Goal: Find specific page/section: Find specific page/section

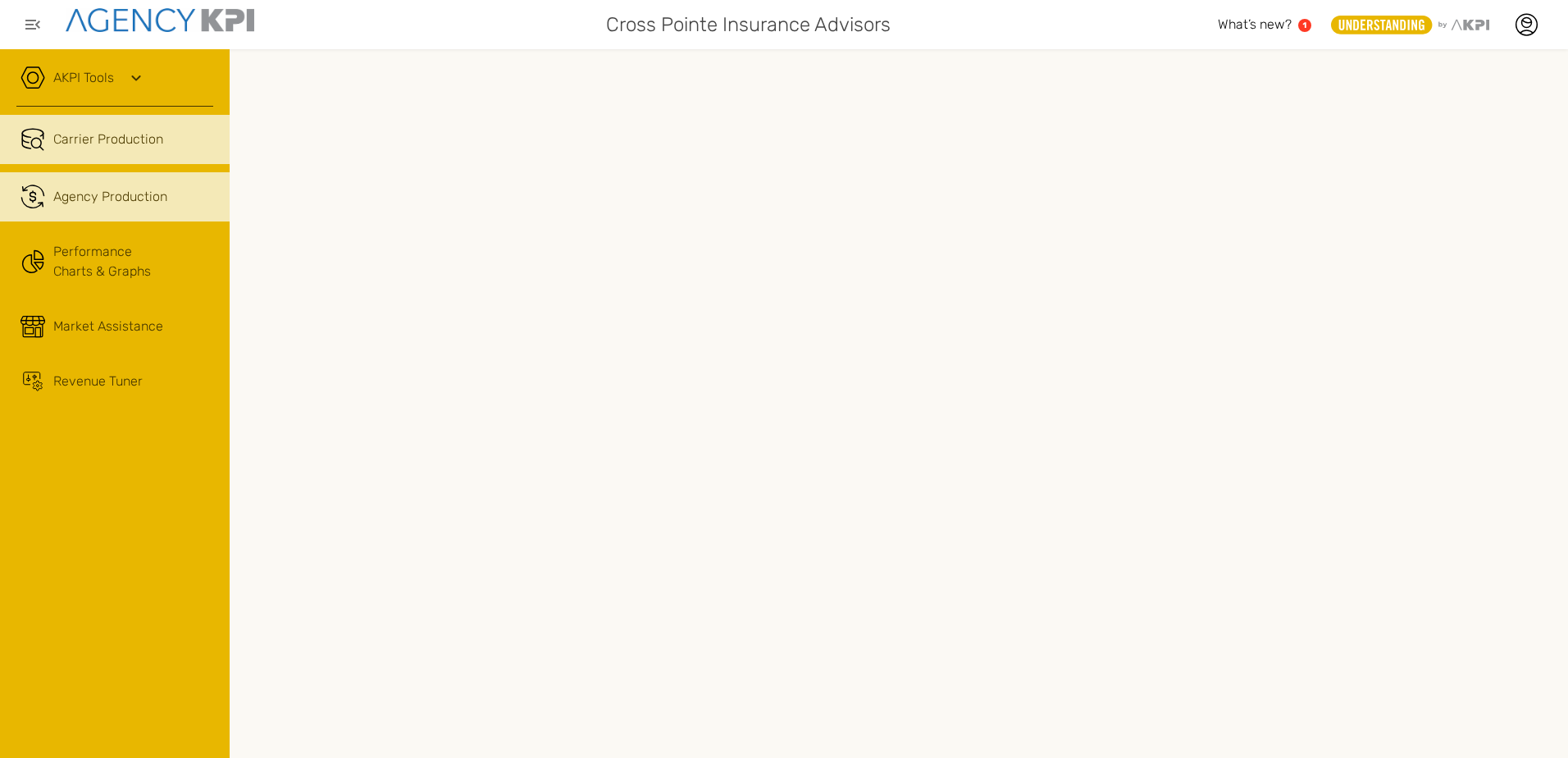
click at [158, 204] on span "Agency Production" at bounding box center [110, 196] width 114 height 19
